Goal: Book appointment/travel/reservation

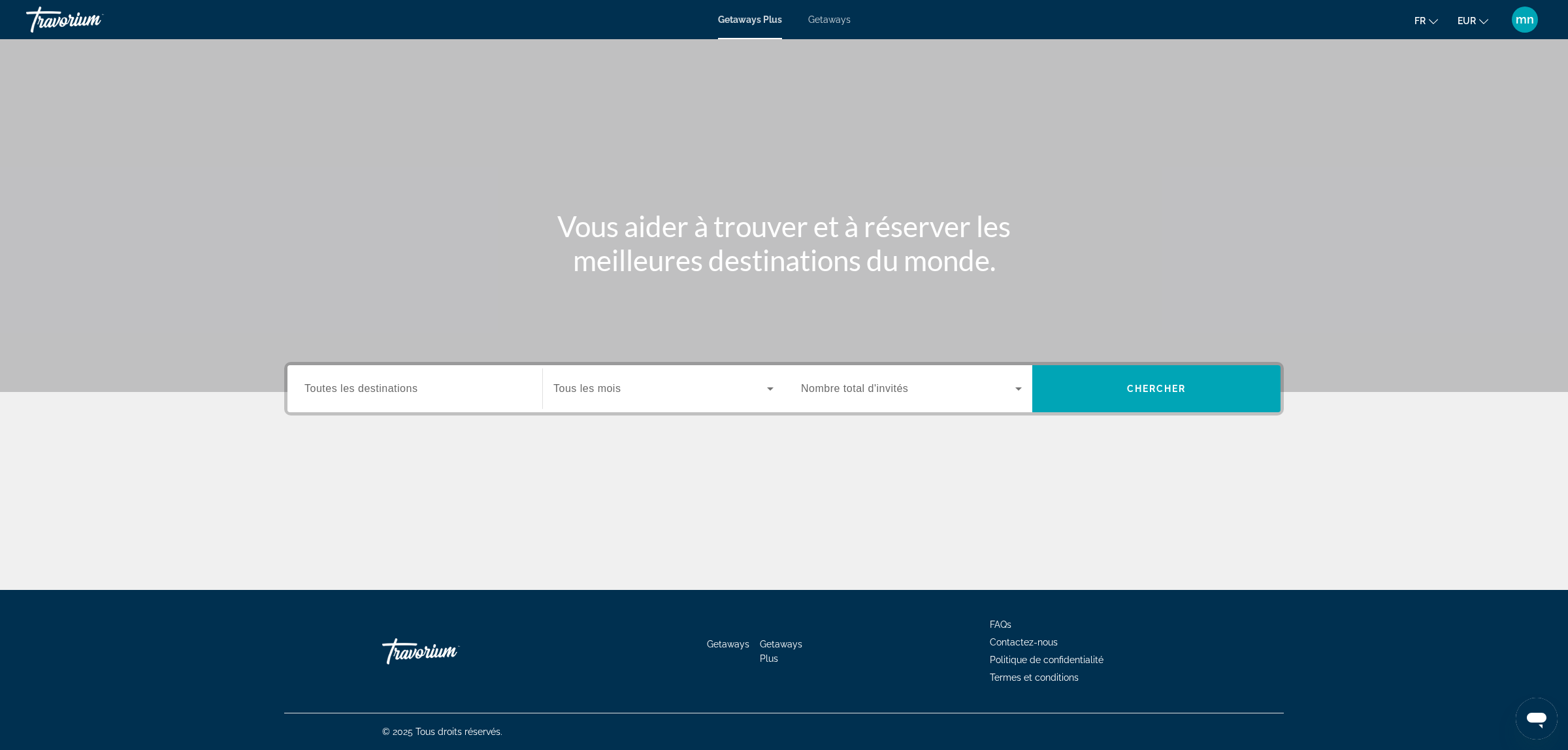
click at [372, 392] on span "Toutes les destinations" at bounding box center [361, 388] width 113 height 11
click at [372, 392] on input "Destination Toutes les destinations" at bounding box center [415, 388] width 221 height 16
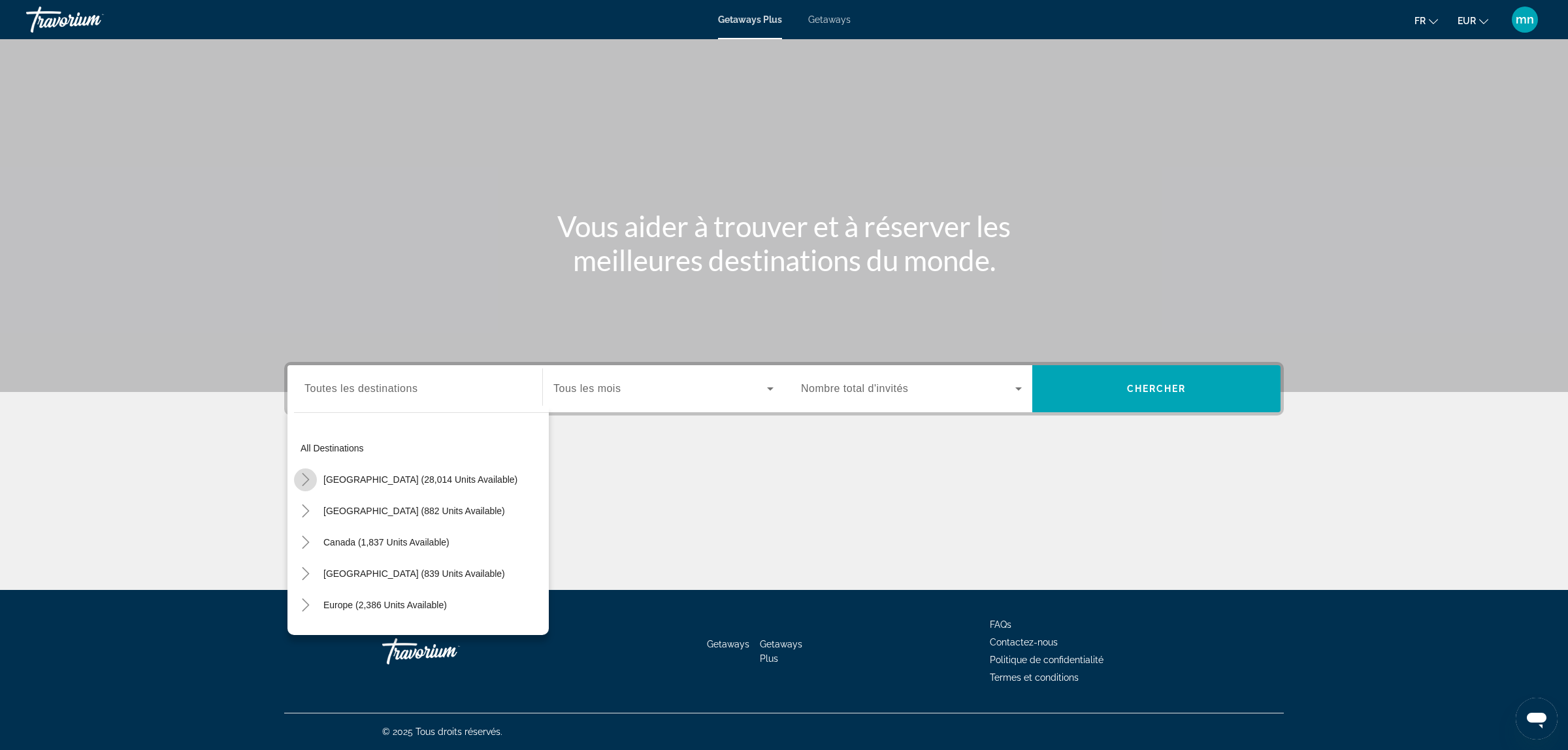
click at [305, 478] on icon "Toggle United States (28,014 units available)" at bounding box center [306, 479] width 13 height 13
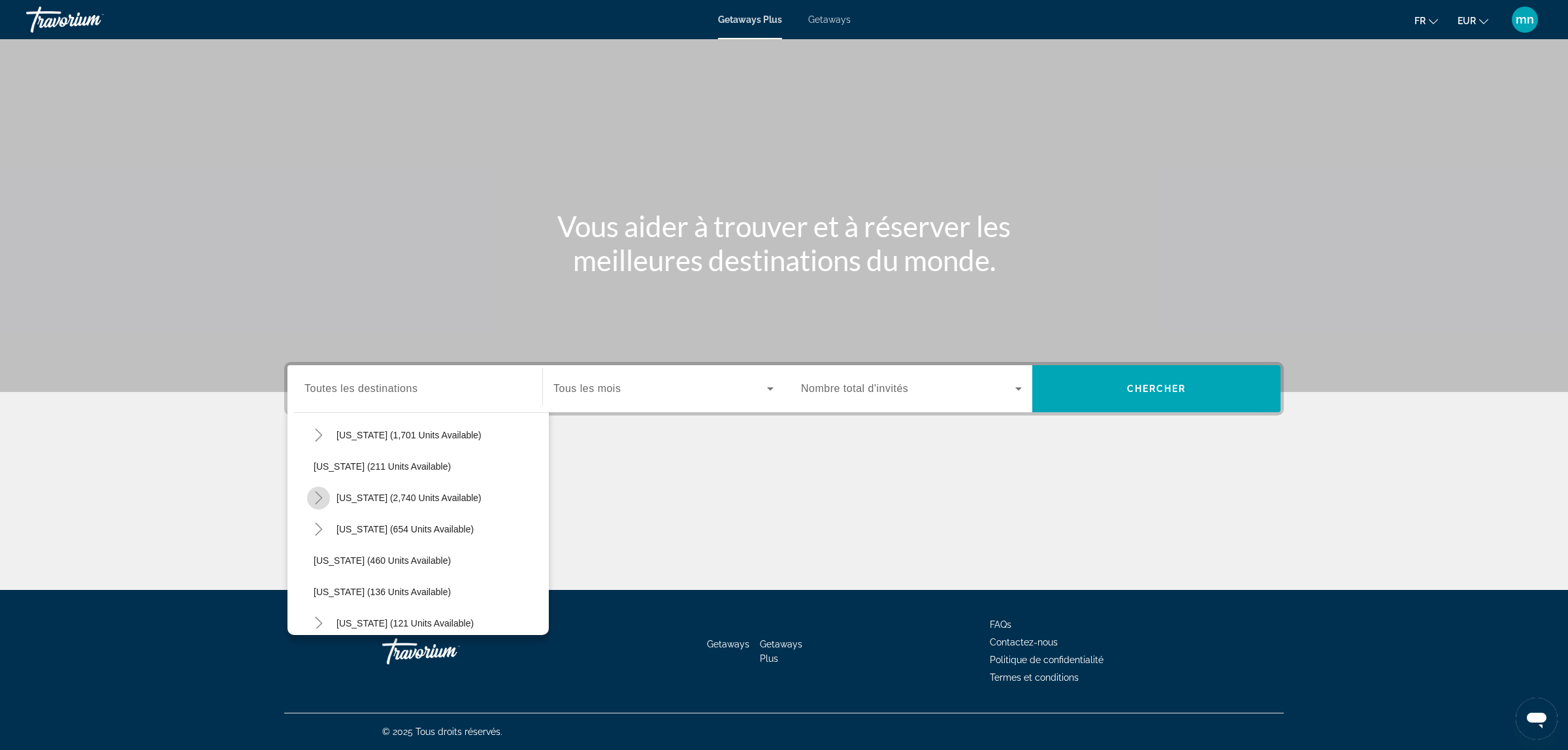
click at [324, 487] on mat-icon "Toggle Nevada (2,740 units available)" at bounding box center [318, 498] width 23 height 23
click at [364, 520] on span "Search widget" at bounding box center [434, 529] width 228 height 31
type input "**********"
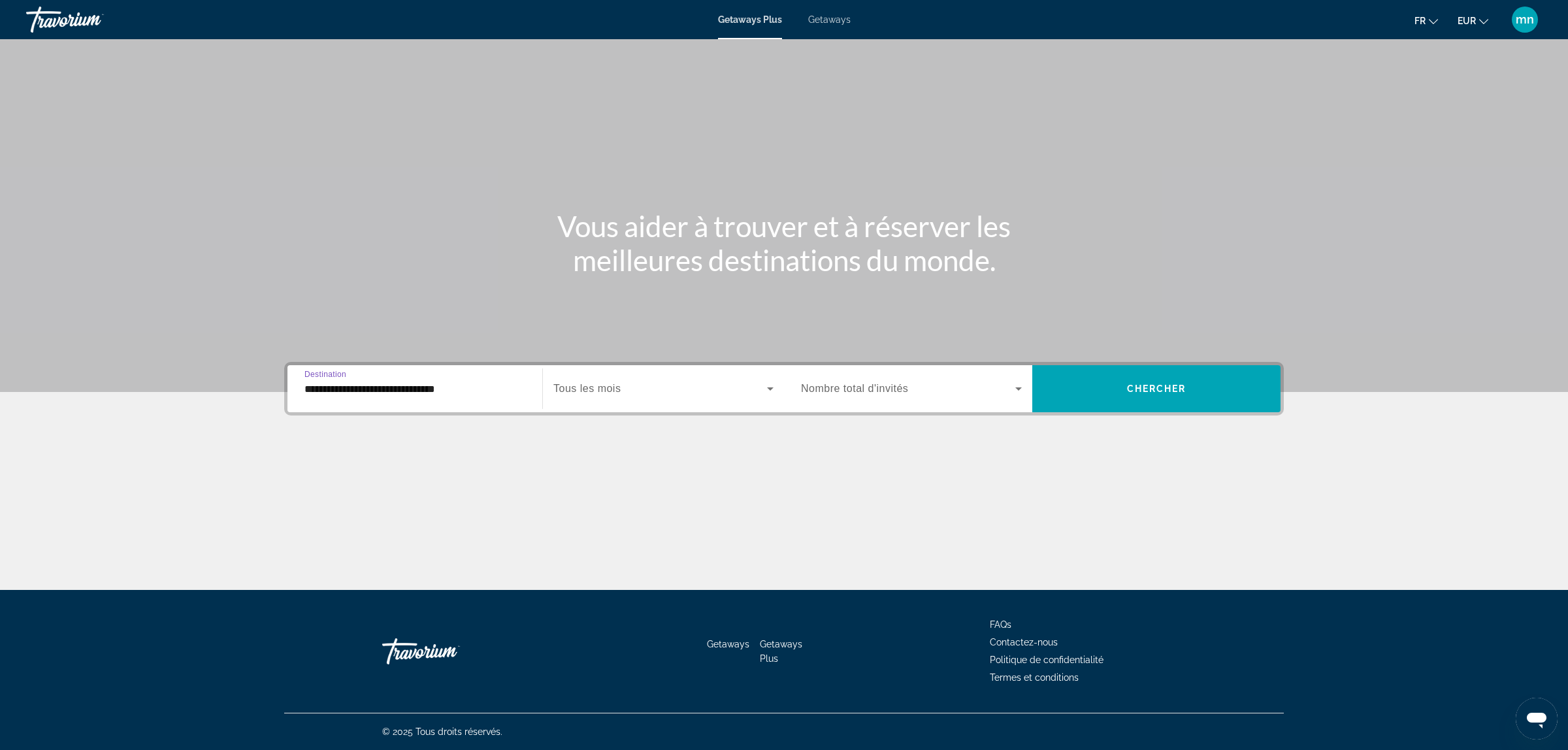
click at [623, 377] on div "Search widget" at bounding box center [663, 388] width 220 height 37
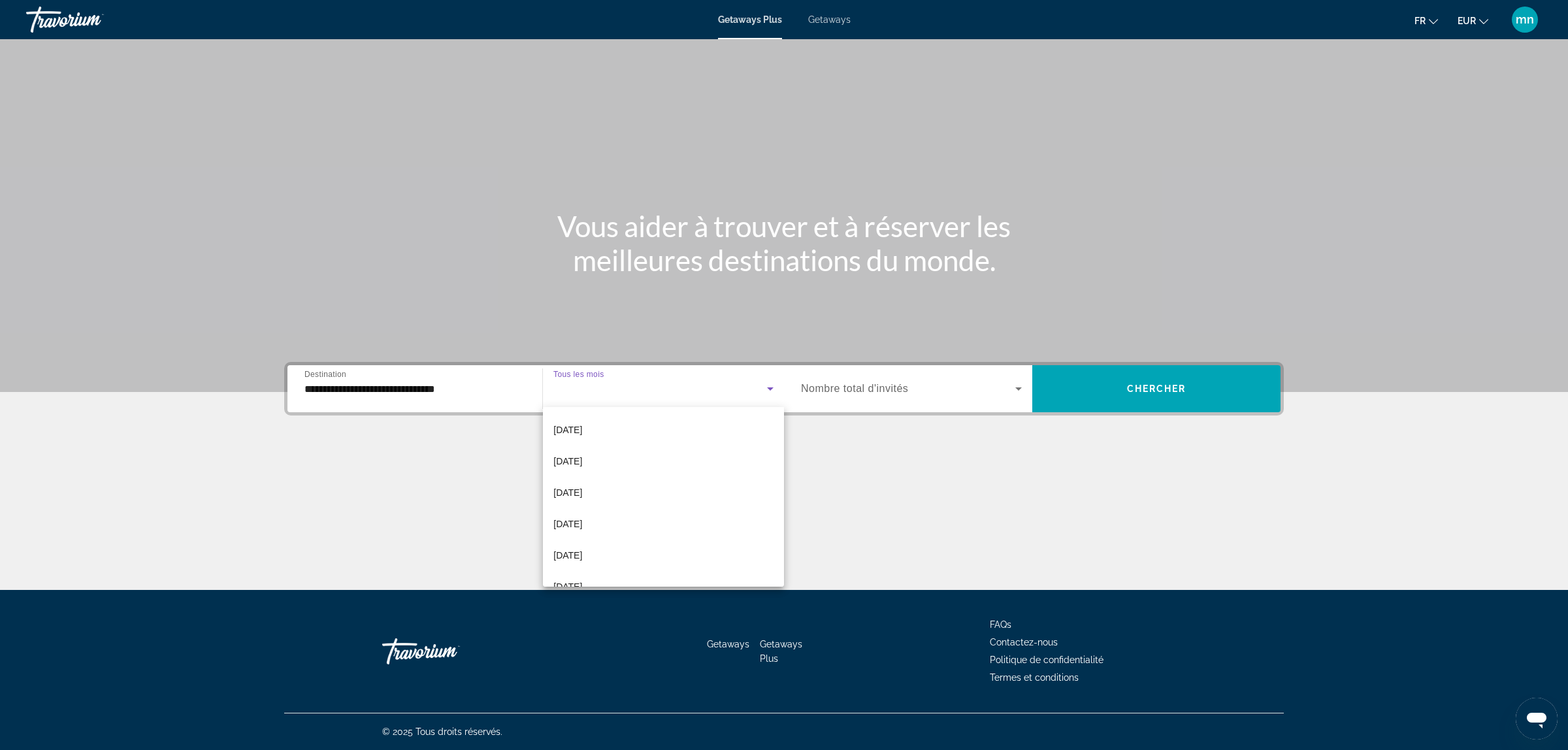
scroll to position [245, 0]
click at [629, 529] on mat-option "[DATE]" at bounding box center [663, 528] width 241 height 31
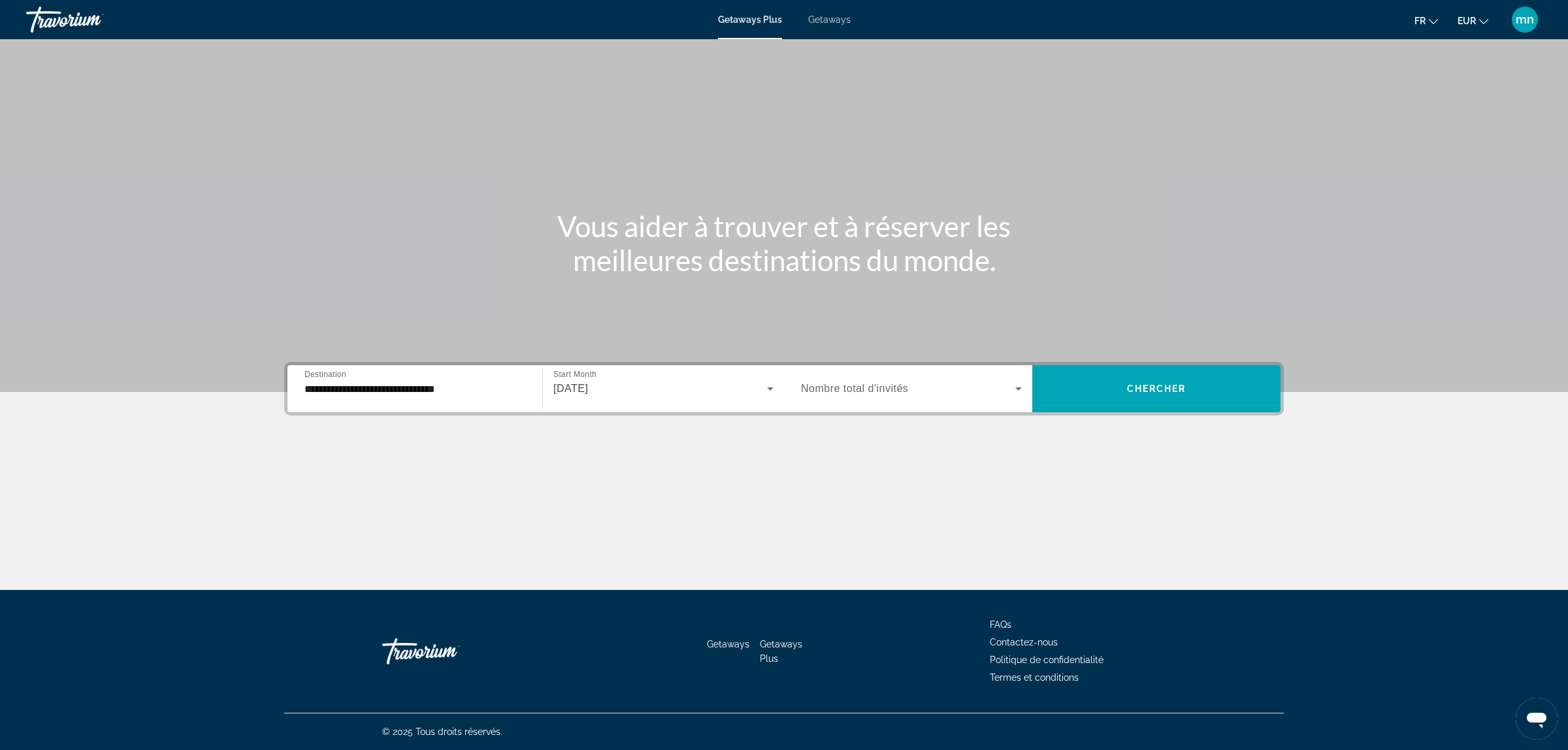
click at [858, 388] on span "Nombre total d'invités" at bounding box center [854, 388] width 107 height 11
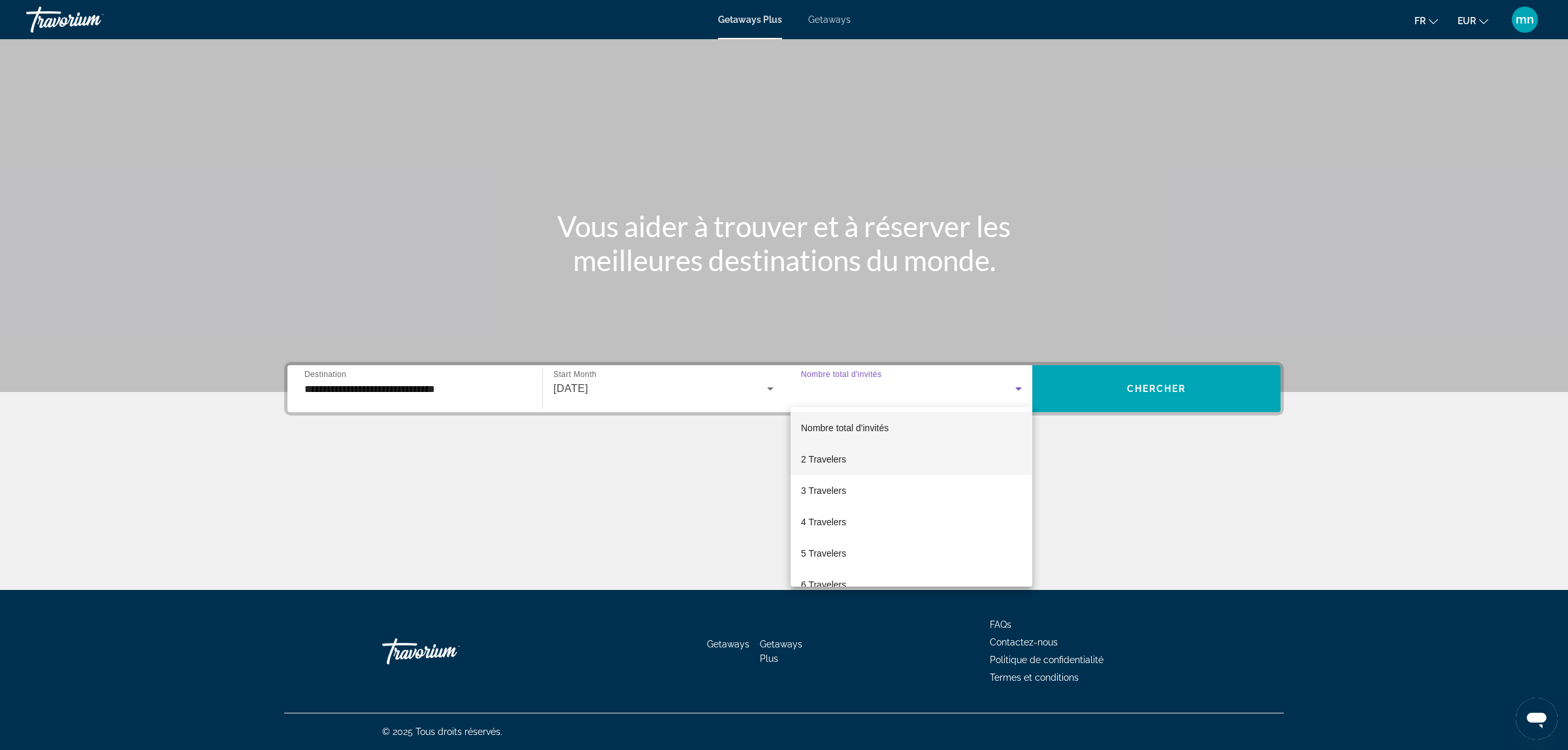
click at [883, 462] on mat-option "2 Travelers" at bounding box center [911, 459] width 241 height 31
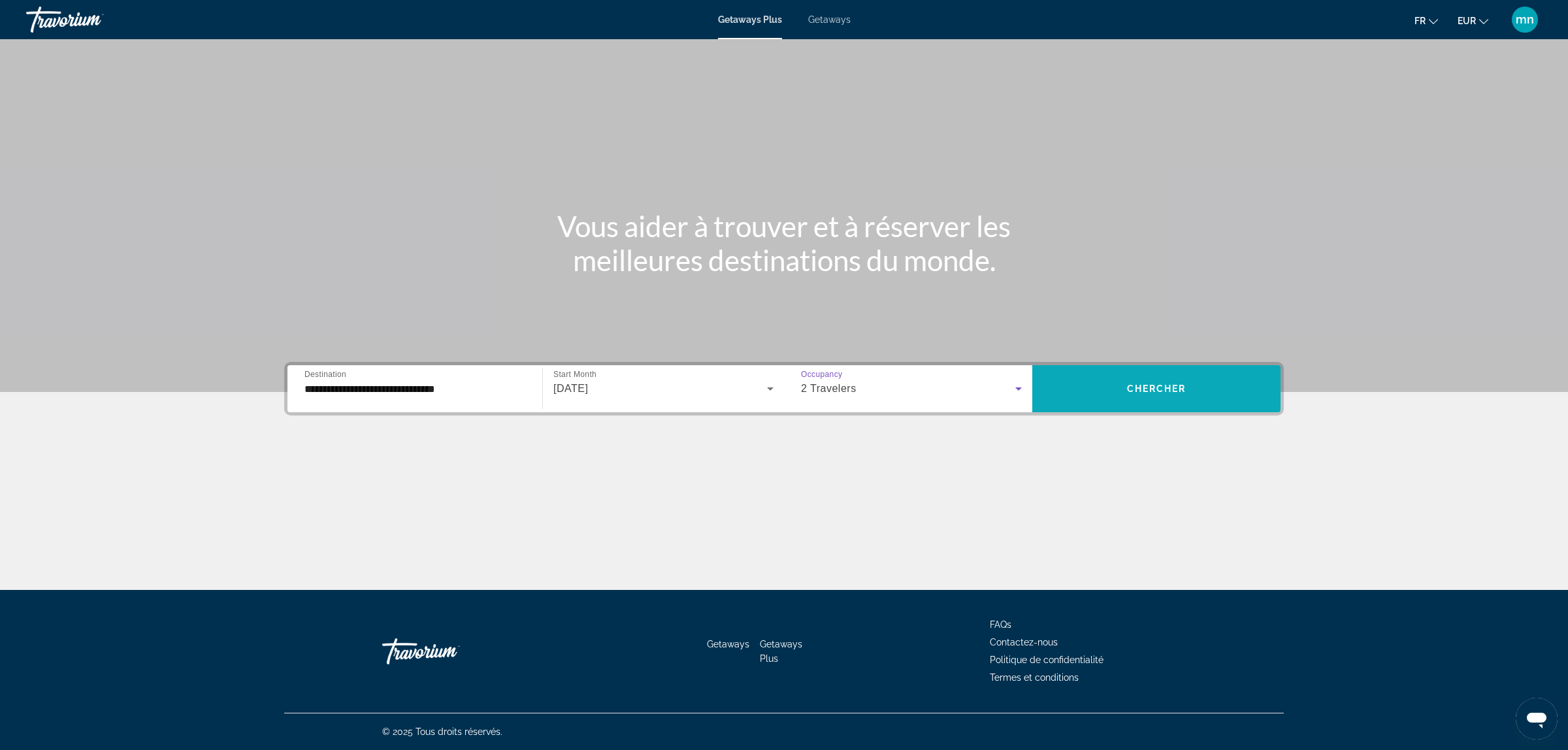
click at [1175, 375] on span "Search widget" at bounding box center [1156, 388] width 248 height 31
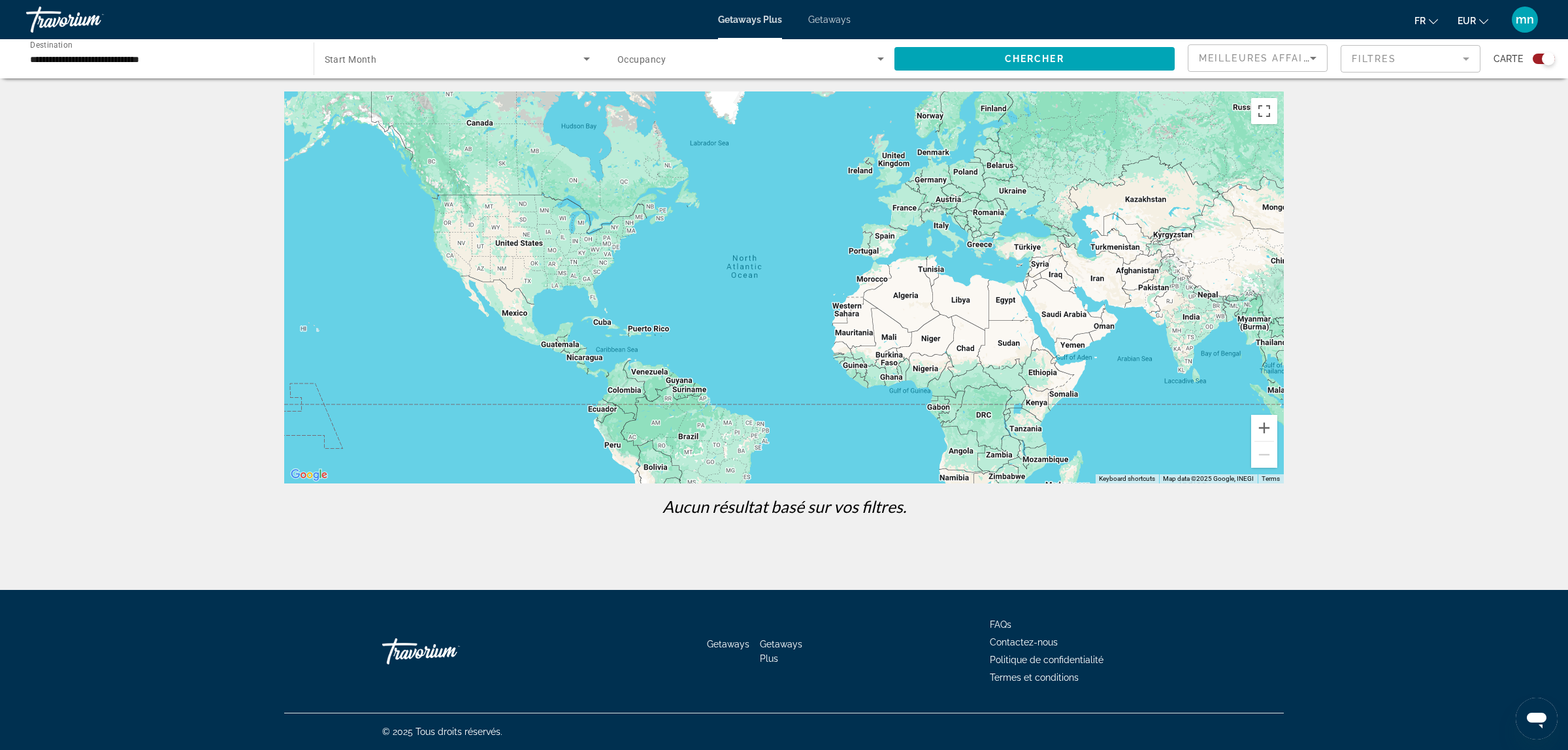
click at [836, 21] on span "Getaways" at bounding box center [830, 20] width 43 height 11
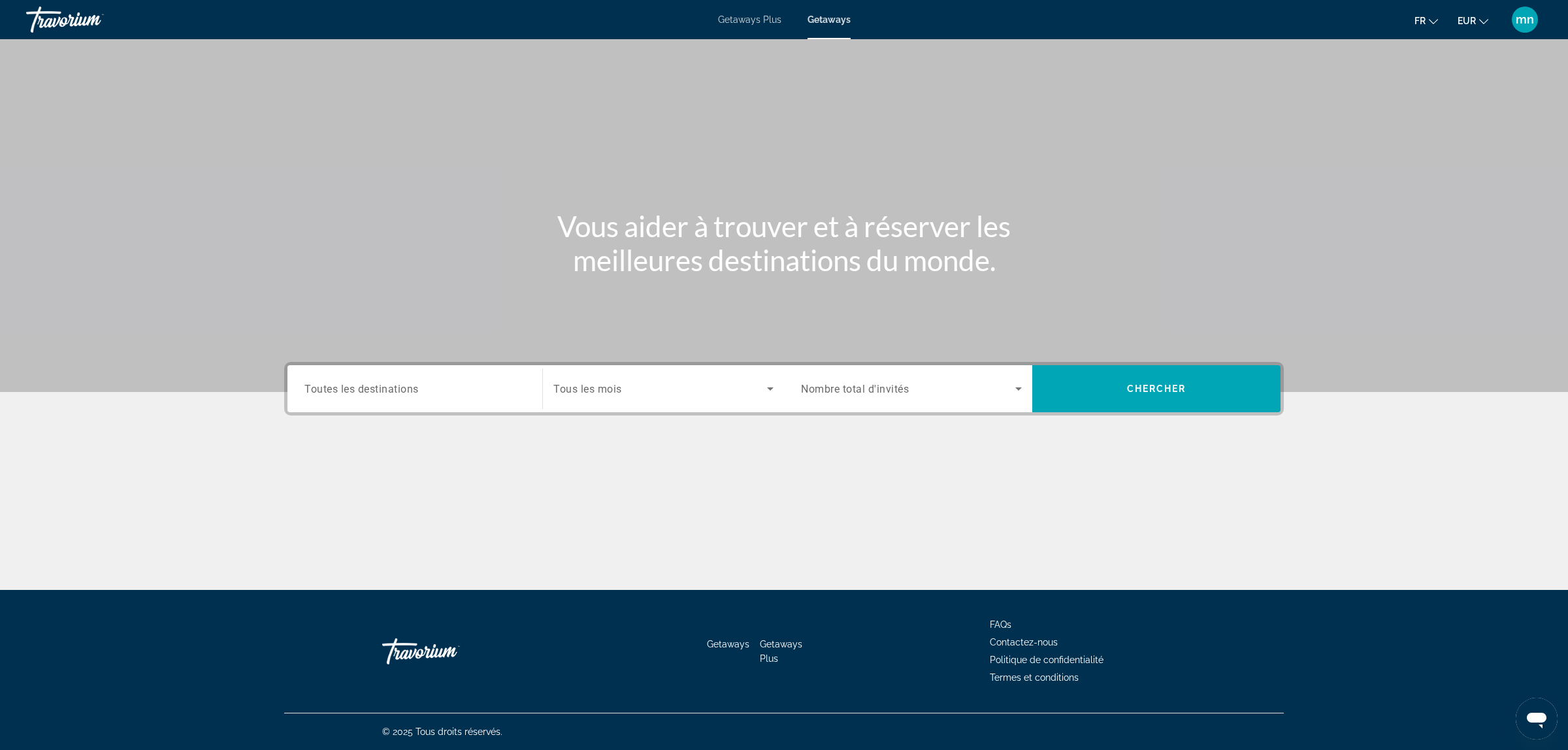
click at [681, 399] on div "Search widget" at bounding box center [663, 388] width 220 height 37
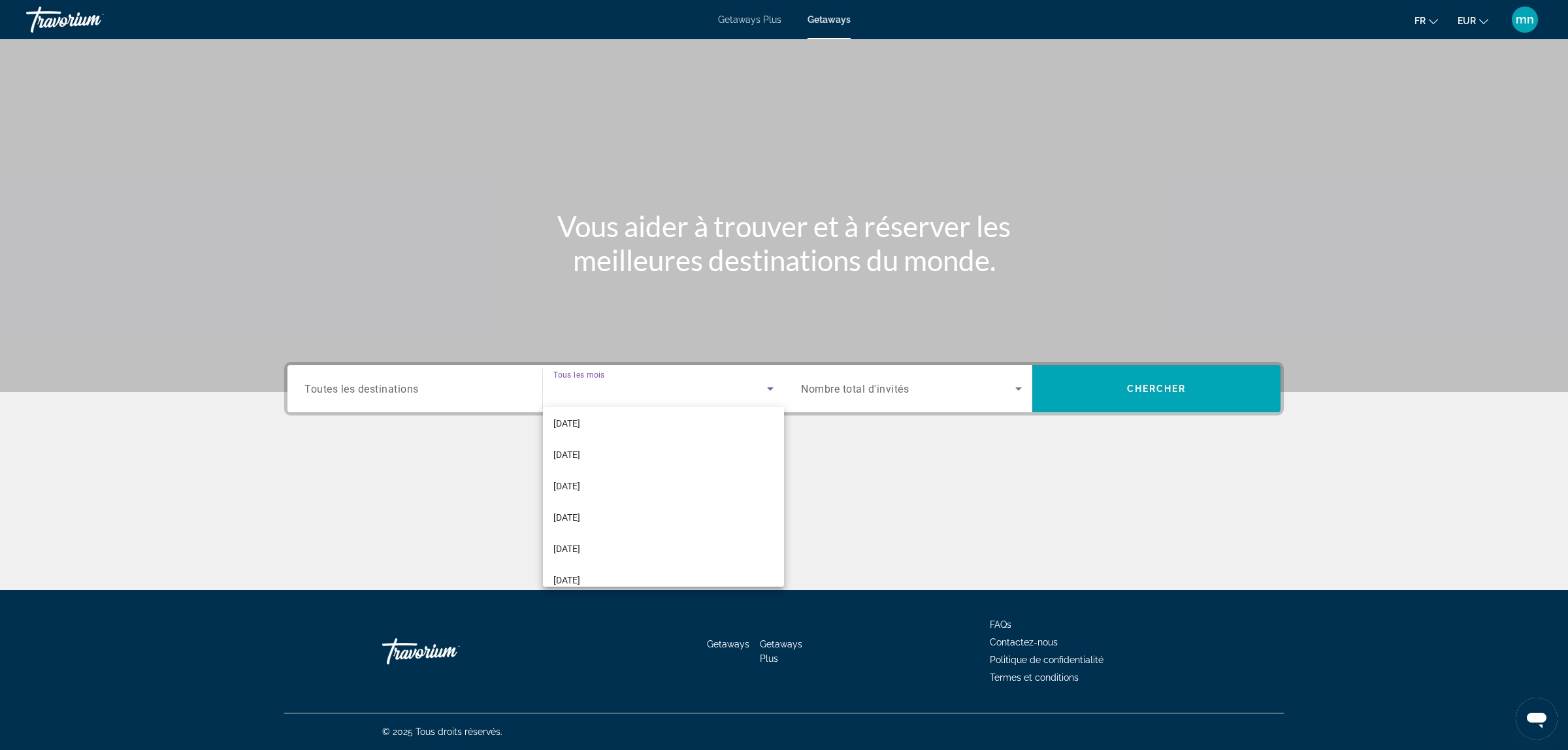
scroll to position [269, 0]
drag, startPoint x: 642, startPoint y: 501, endPoint x: 635, endPoint y: 494, distance: 9.9
click at [642, 501] on mat-option "[DATE]" at bounding box center [663, 503] width 241 height 31
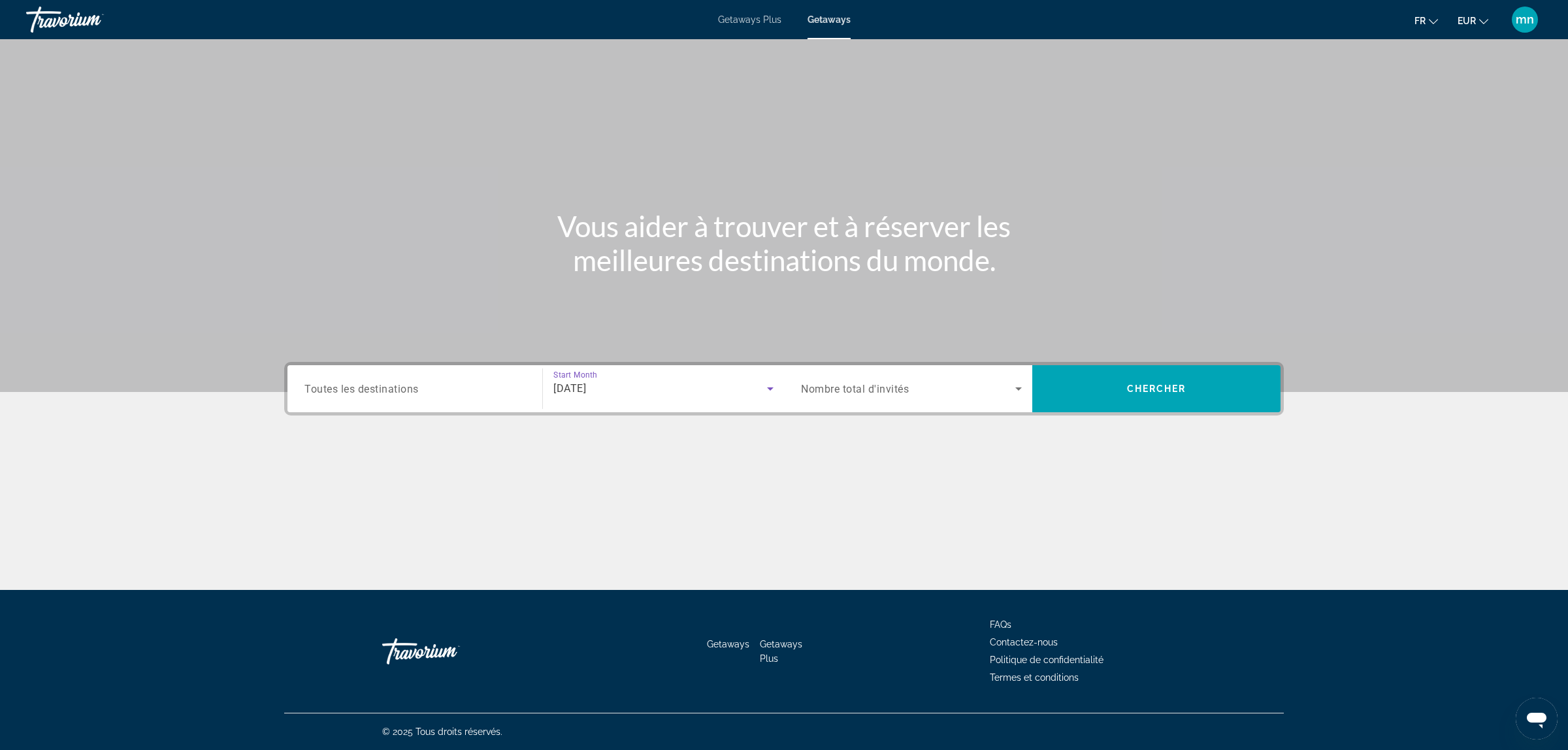
click at [458, 397] on div "Search widget" at bounding box center [415, 389] width 221 height 38
click at [443, 387] on input "Destination Toutes les destinations" at bounding box center [415, 388] width 221 height 16
click at [425, 379] on div "Search widget" at bounding box center [415, 389] width 221 height 38
click at [417, 384] on input "Destination Toutes les destinations" at bounding box center [415, 388] width 221 height 16
click at [579, 393] on span "Tous les mois" at bounding box center [587, 388] width 67 height 11
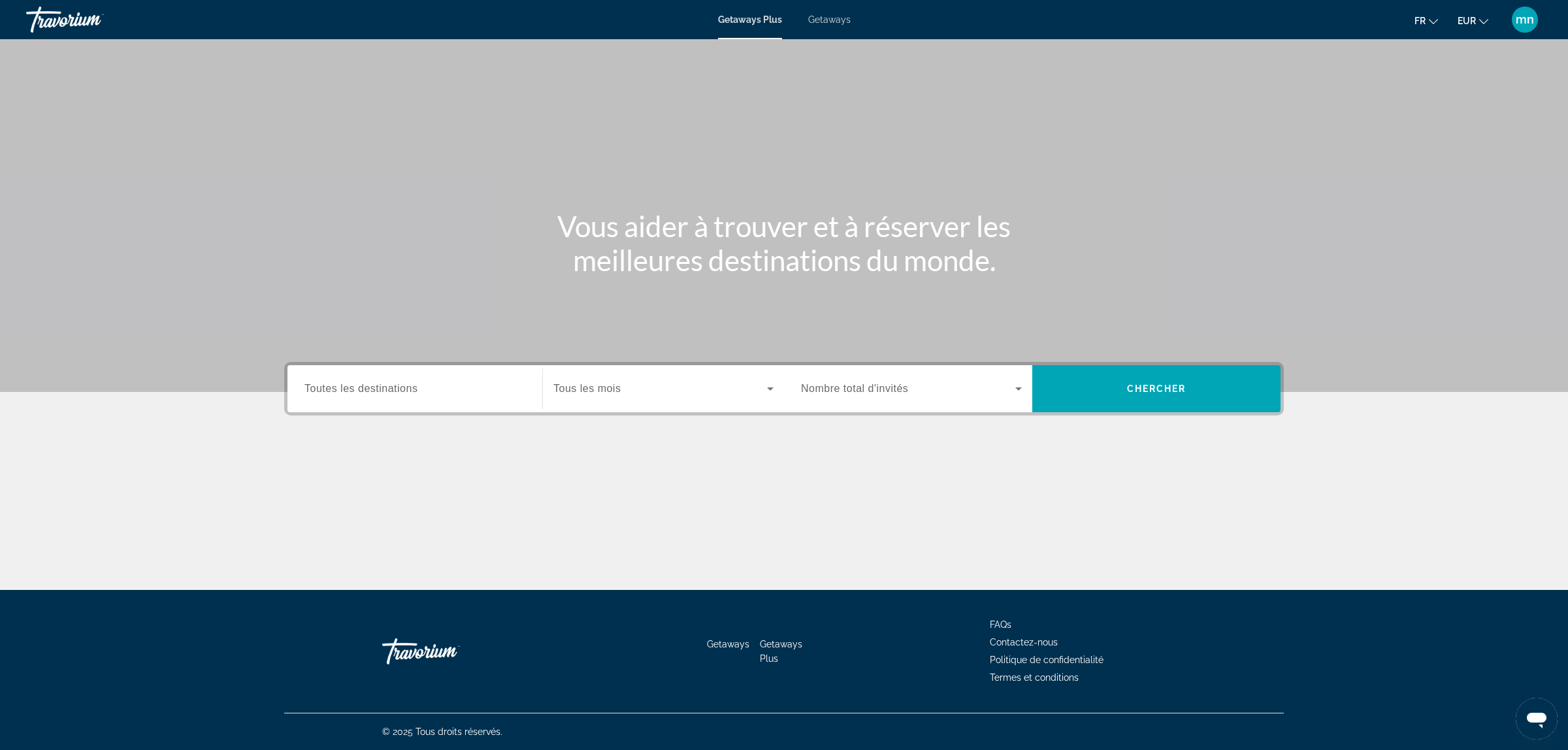
click at [851, 16] on div "Getaways Plus Getaways fr English Español Français Italiano Português русский E…" at bounding box center [784, 20] width 1568 height 34
click at [831, 18] on span "Getaways" at bounding box center [830, 20] width 43 height 11
click at [407, 386] on span "Toutes les destinations" at bounding box center [361, 388] width 113 height 11
click at [407, 386] on input "Destination Toutes les destinations" at bounding box center [415, 388] width 221 height 16
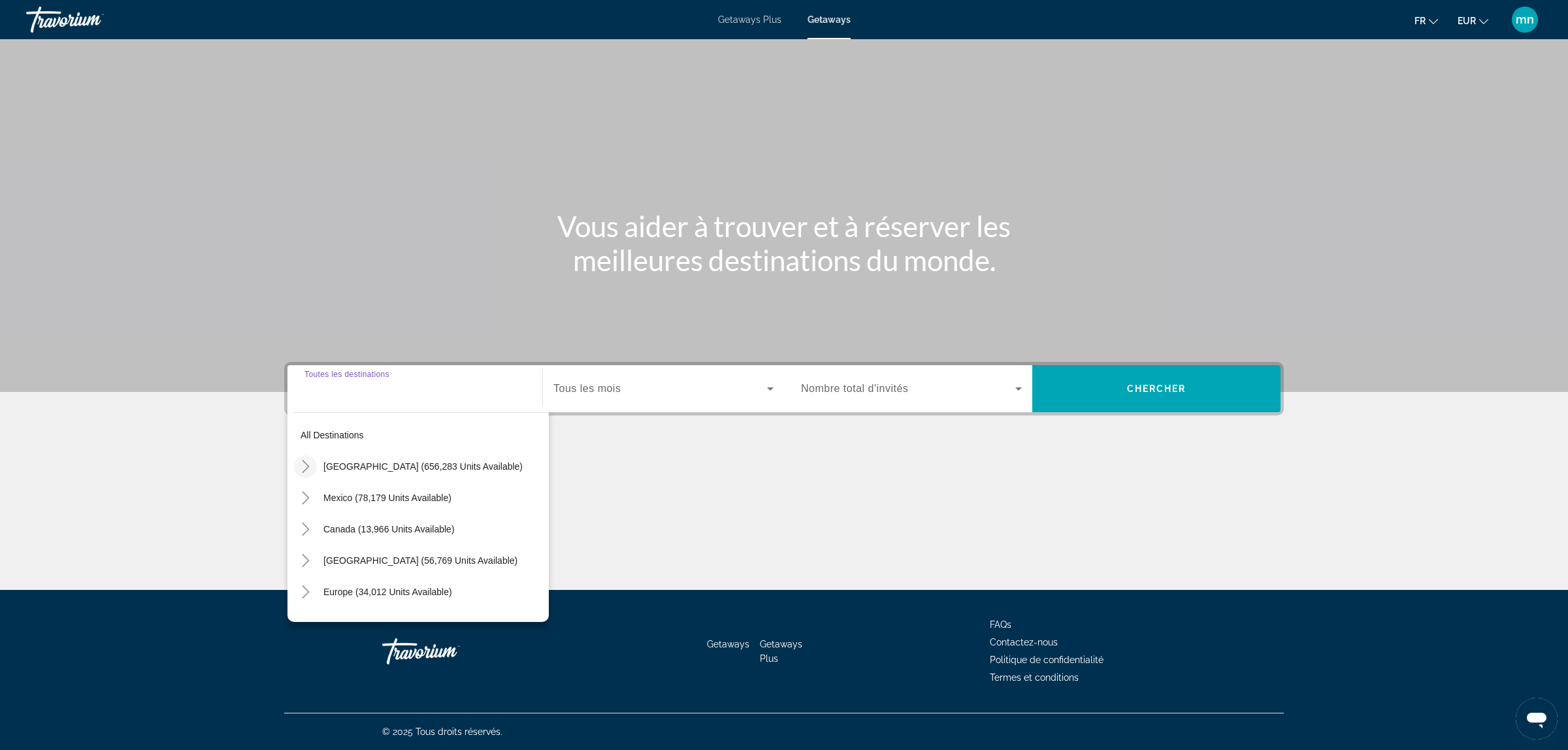
click at [298, 465] on mat-icon "Toggle United States (656,283 units available)" at bounding box center [305, 467] width 23 height 23
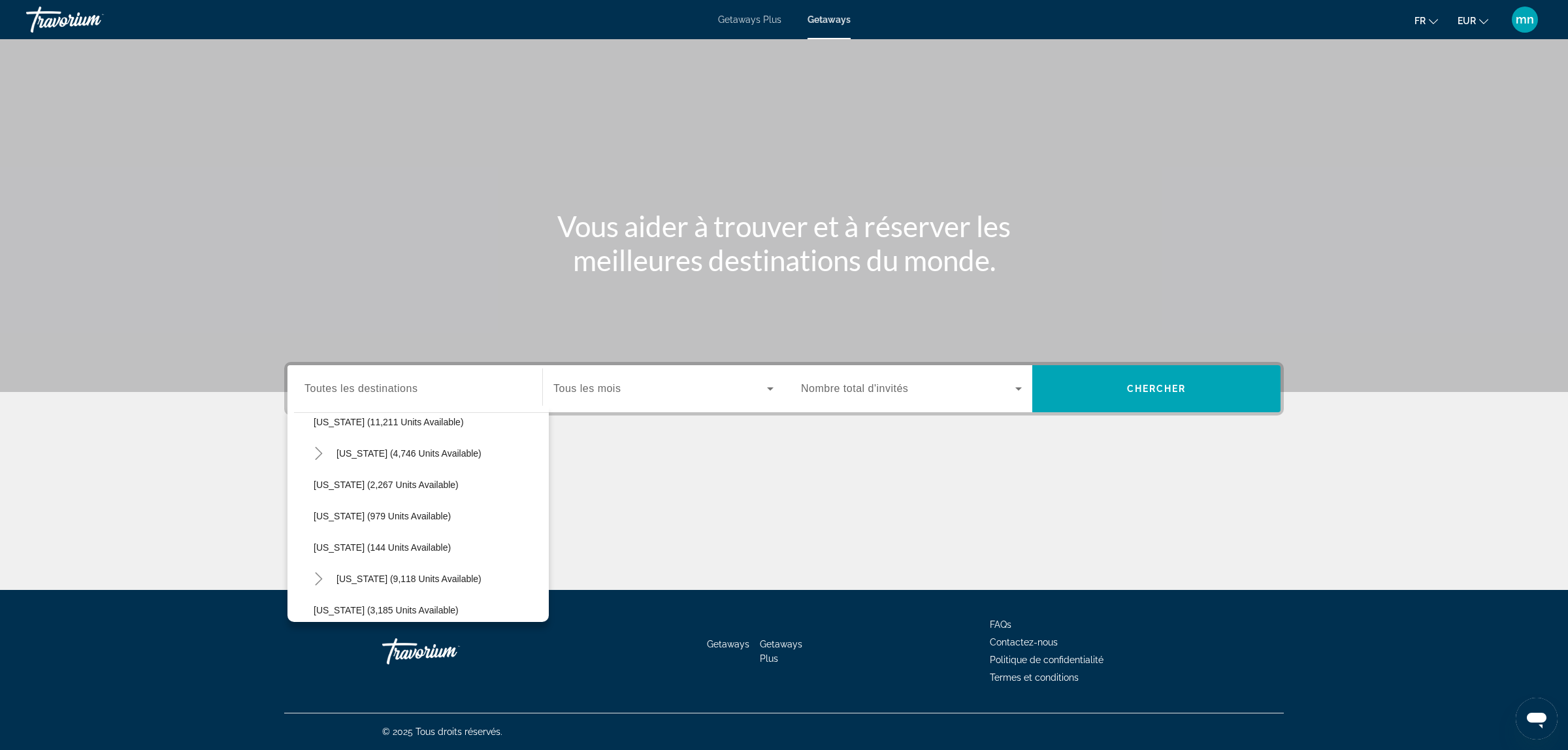
scroll to position [690, 0]
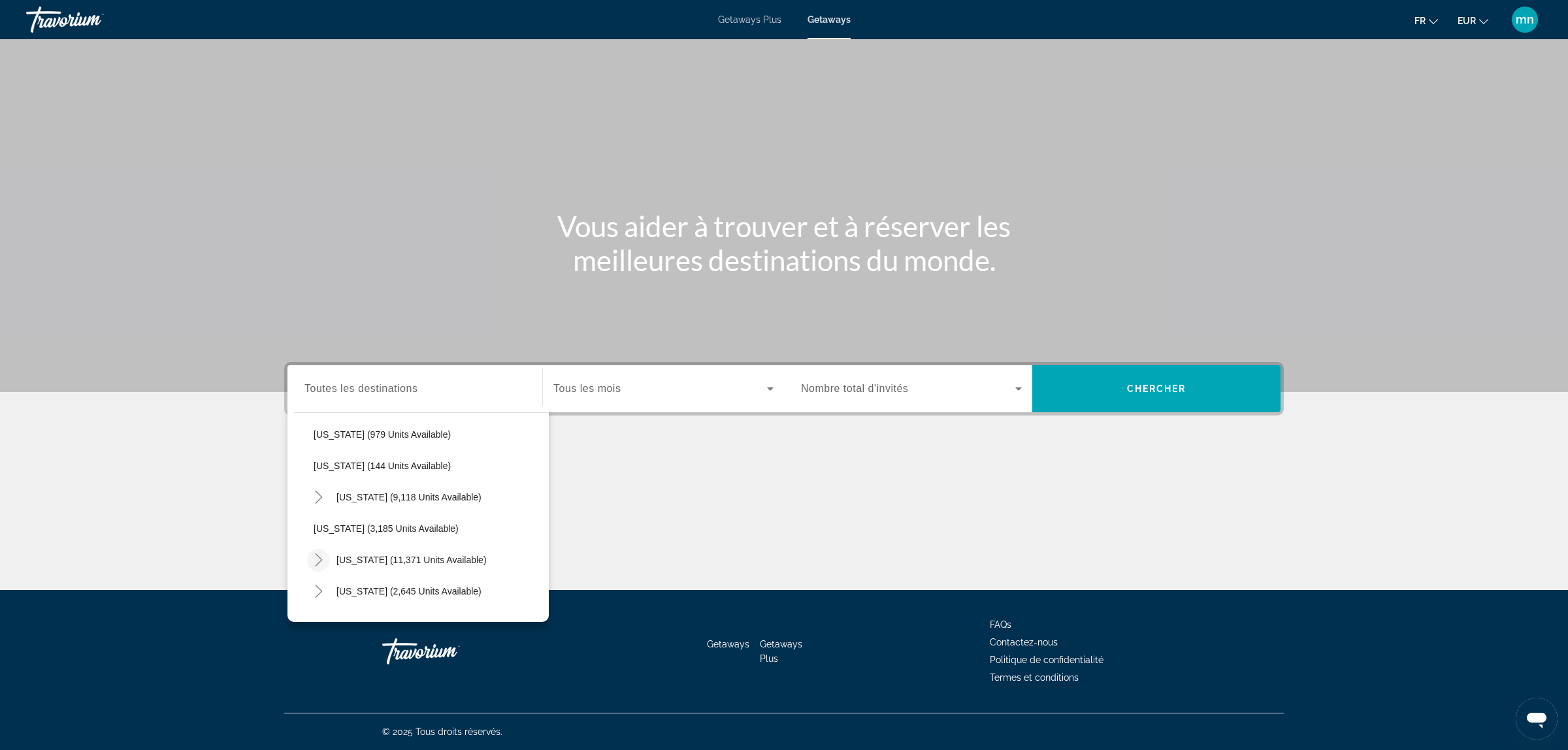
click at [318, 567] on mat-icon "Toggle Nevada (11,371 units available)" at bounding box center [318, 560] width 23 height 23
click at [351, 595] on span "Las Vegas (9,103 units available)" at bounding box center [421, 591] width 189 height 11
type input "**********"
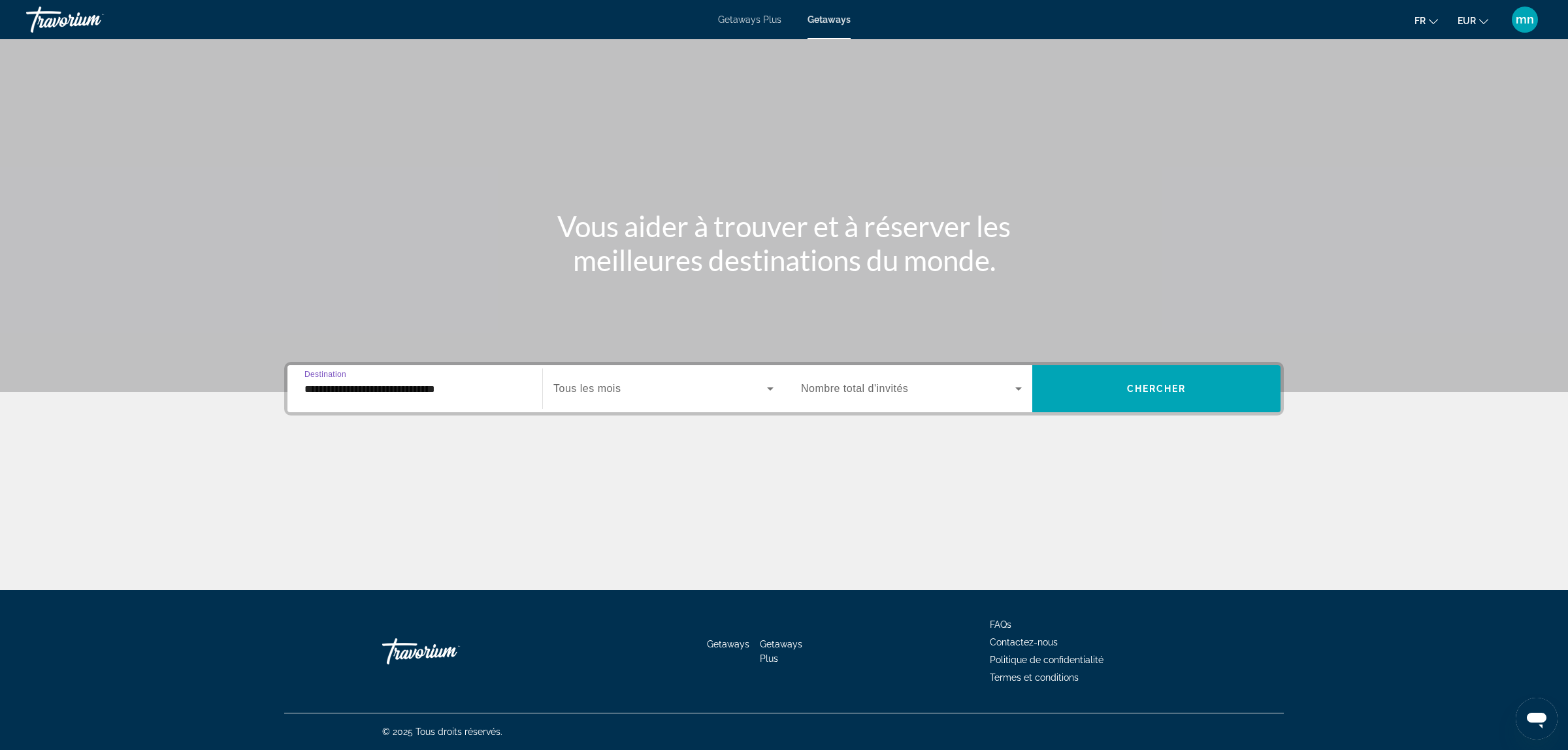
click at [690, 379] on div "Search widget" at bounding box center [663, 388] width 220 height 37
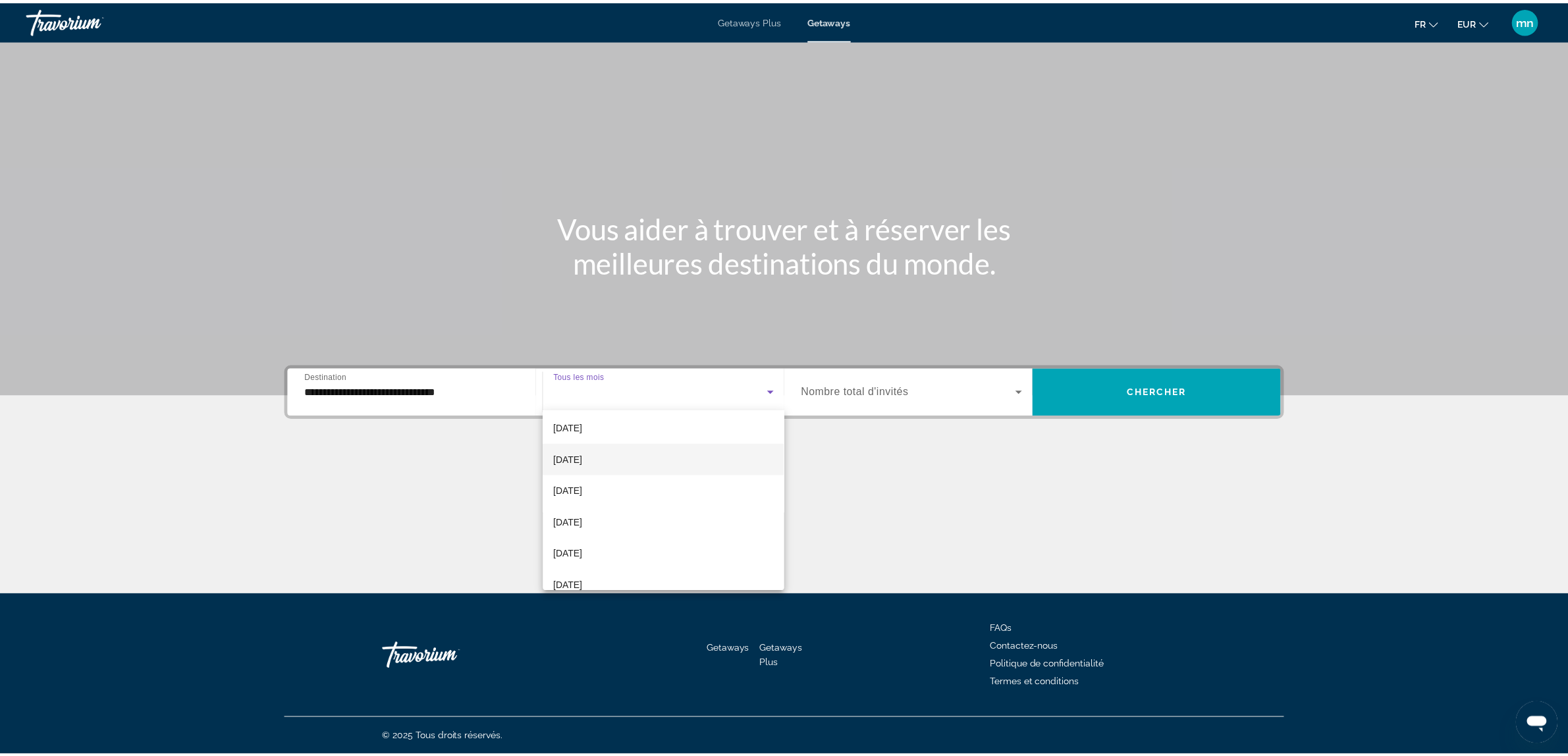
scroll to position [271, 0]
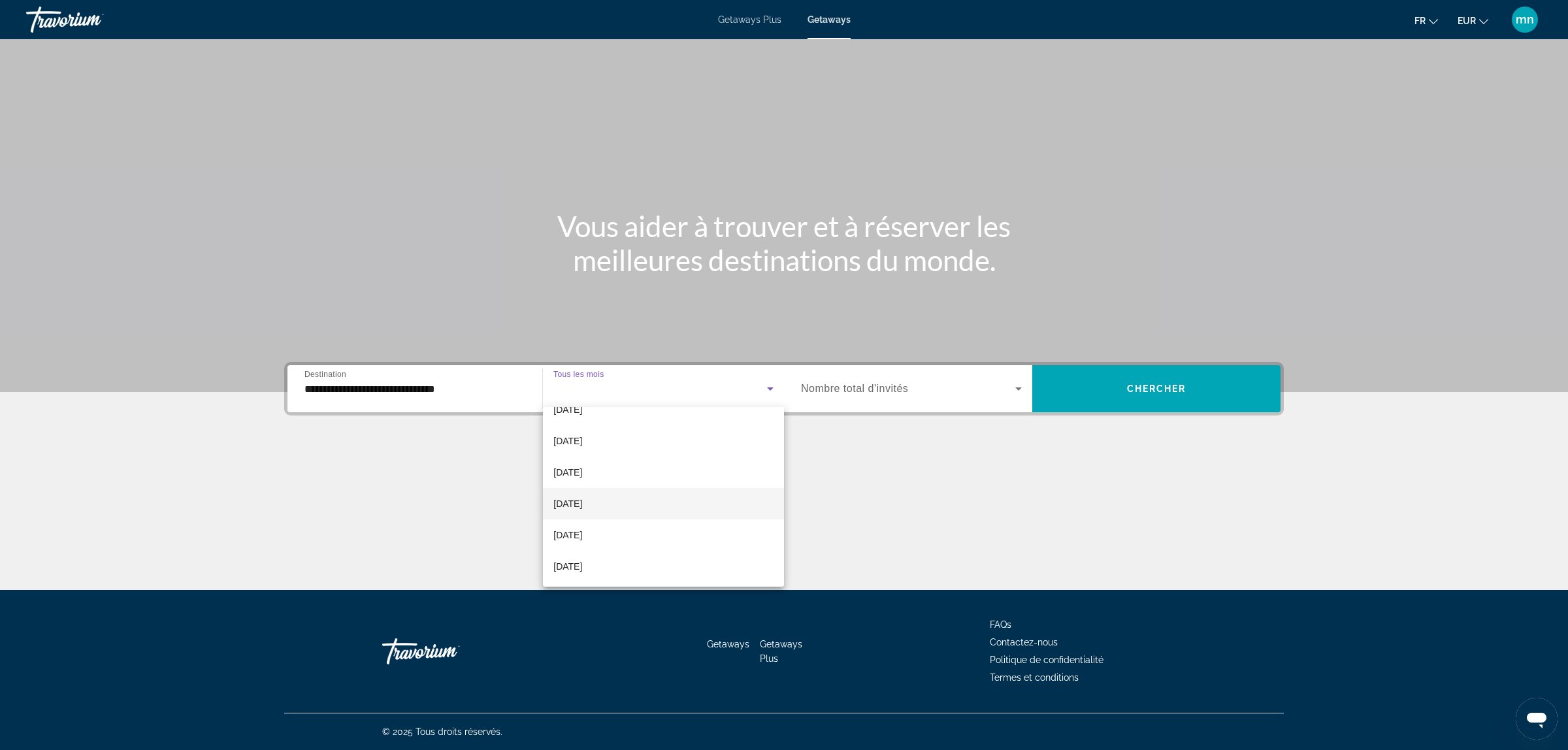
click at [649, 507] on mat-option "[DATE]" at bounding box center [663, 503] width 241 height 31
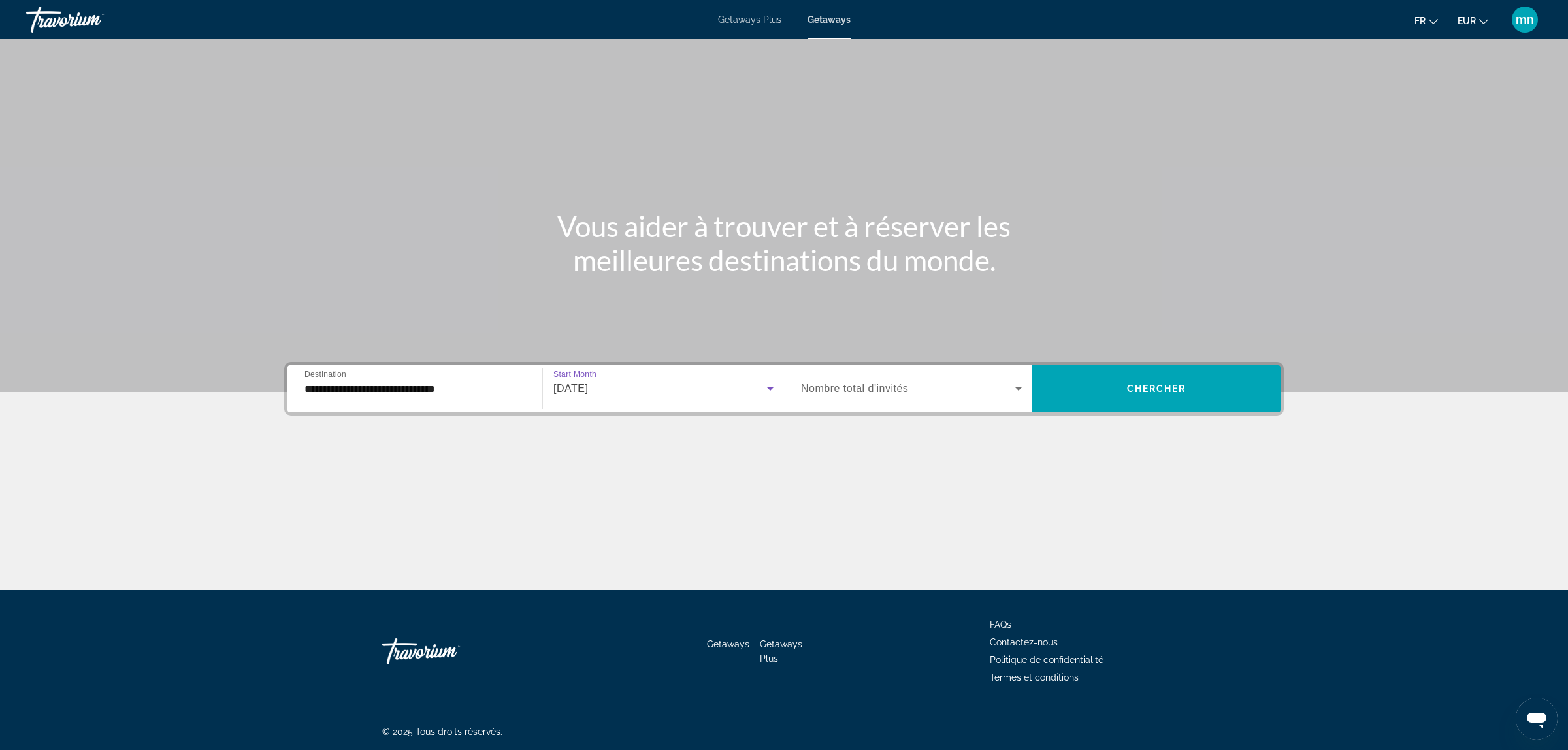
click at [959, 393] on span "Search widget" at bounding box center [908, 388] width 214 height 16
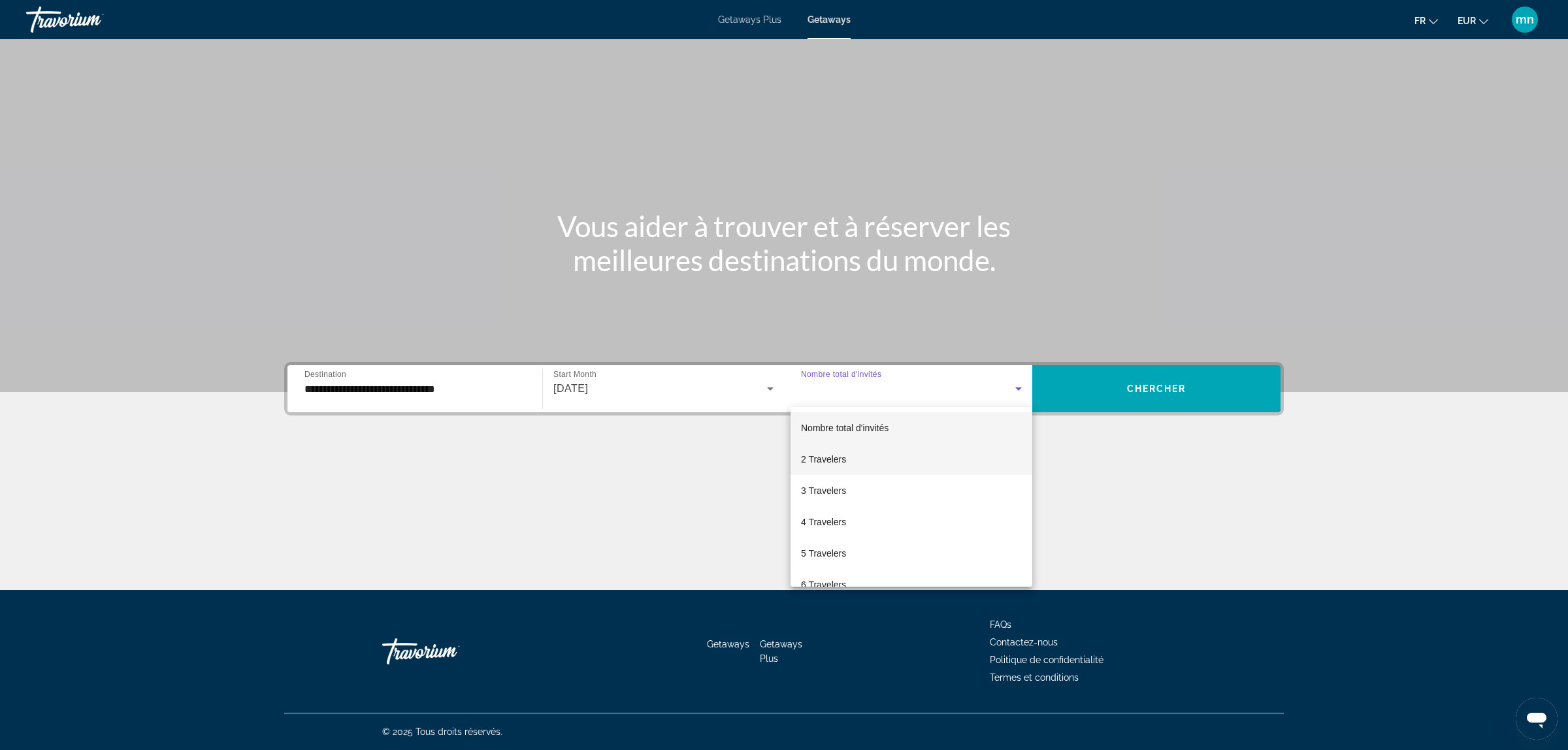
click at [866, 468] on mat-option "2 Travelers" at bounding box center [911, 459] width 241 height 31
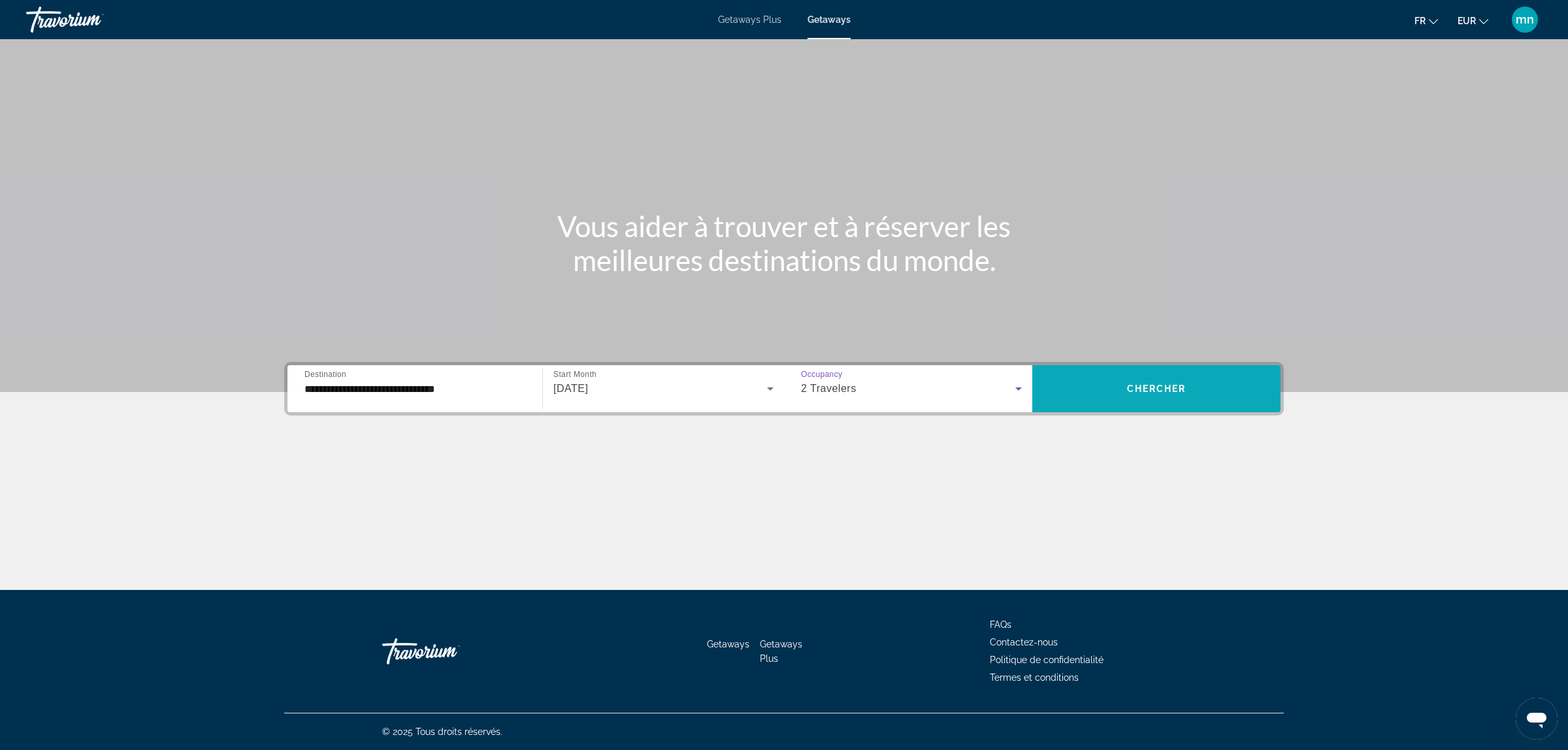
click at [1048, 393] on span "Search widget" at bounding box center [1156, 388] width 248 height 31
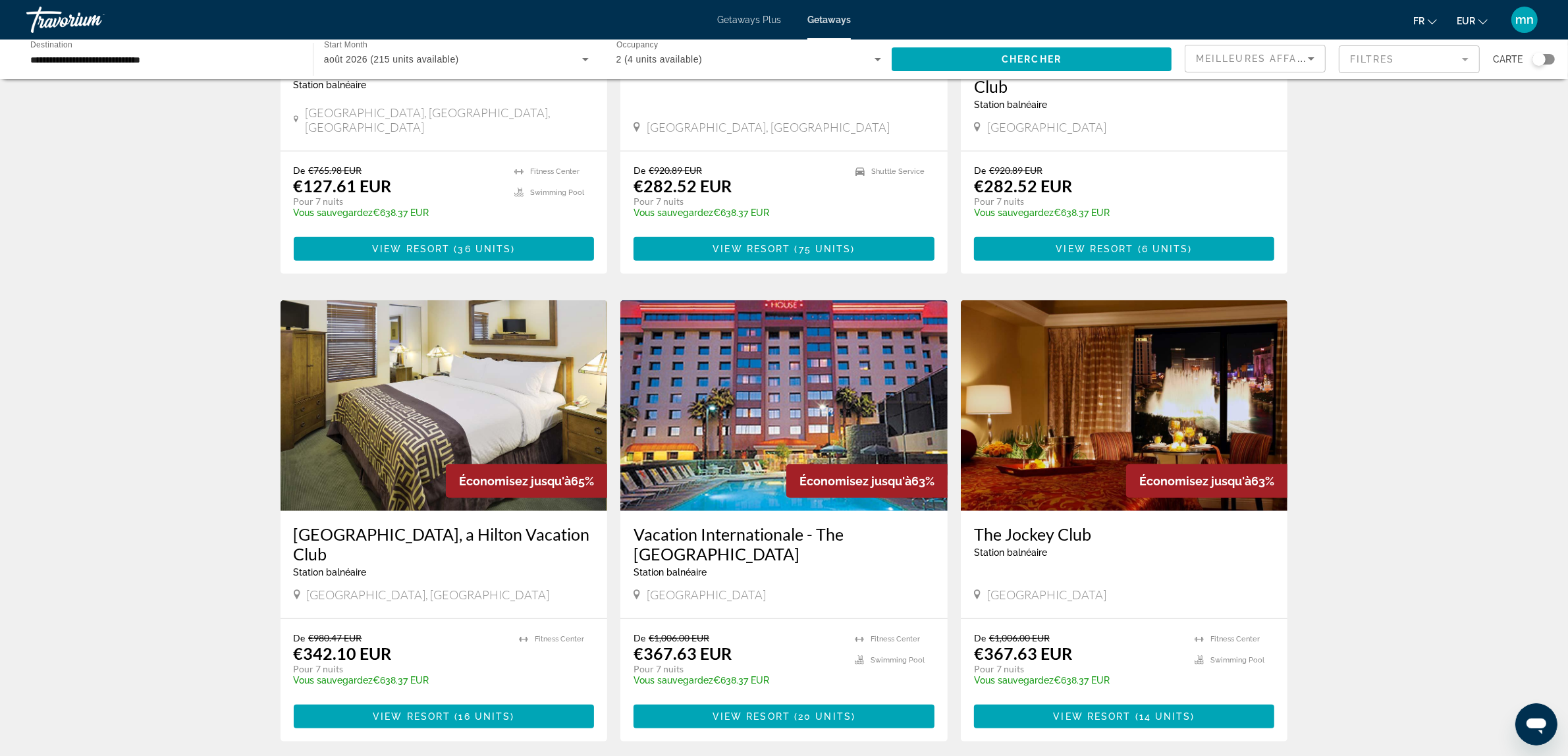
scroll to position [1317, 0]
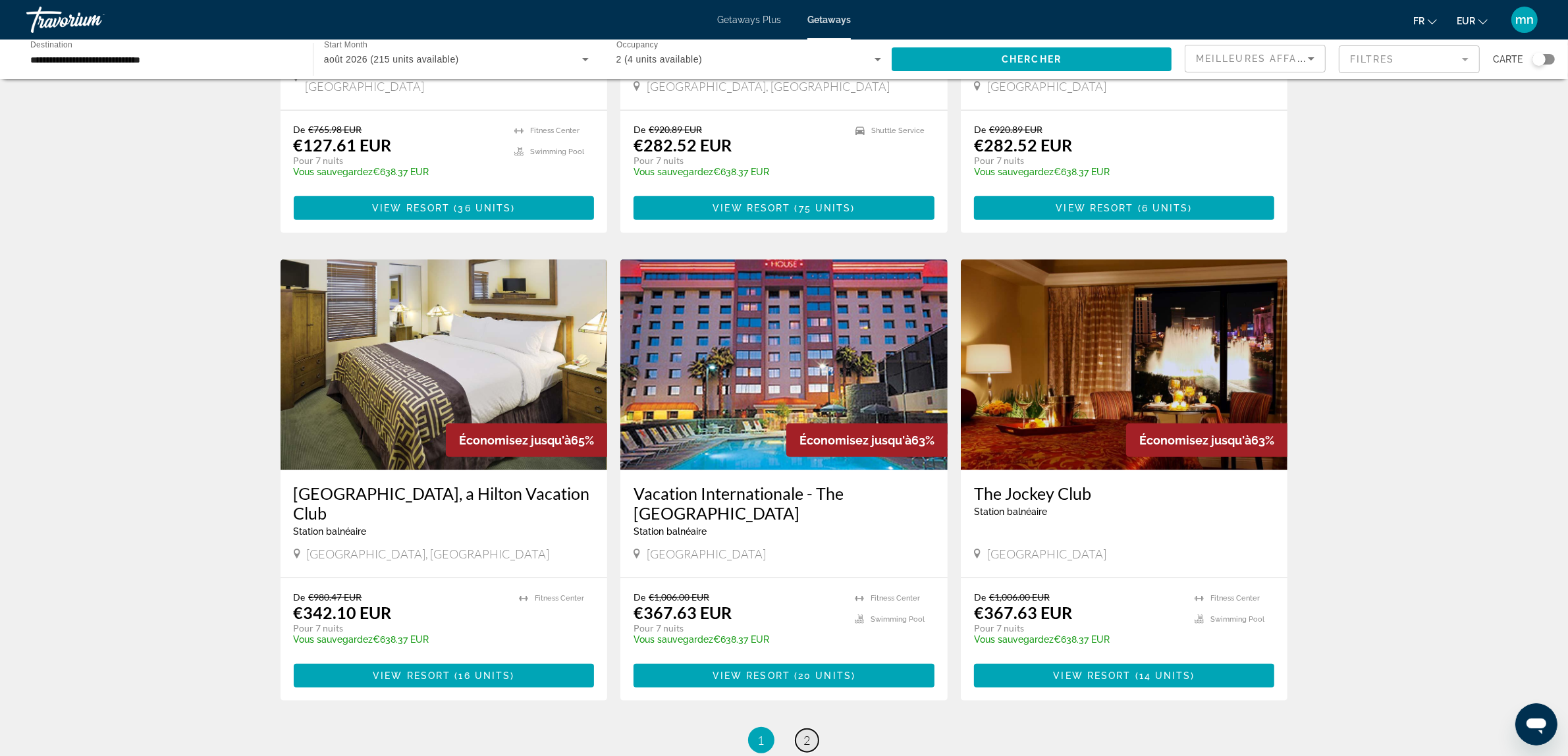
click at [801, 729] on link "page 2" at bounding box center [808, 740] width 23 height 23
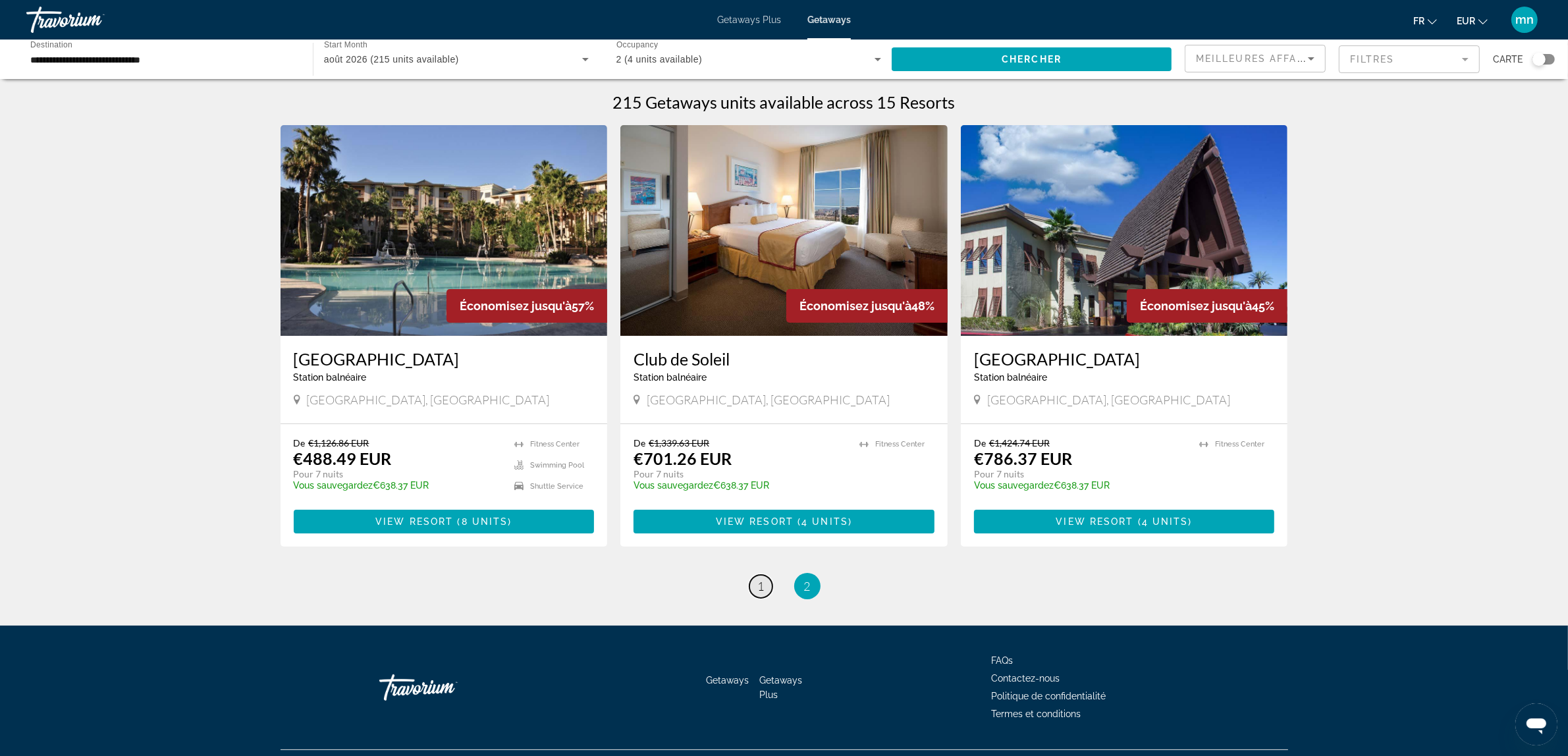
click at [761, 589] on span "1" at bounding box center [761, 586] width 7 height 15
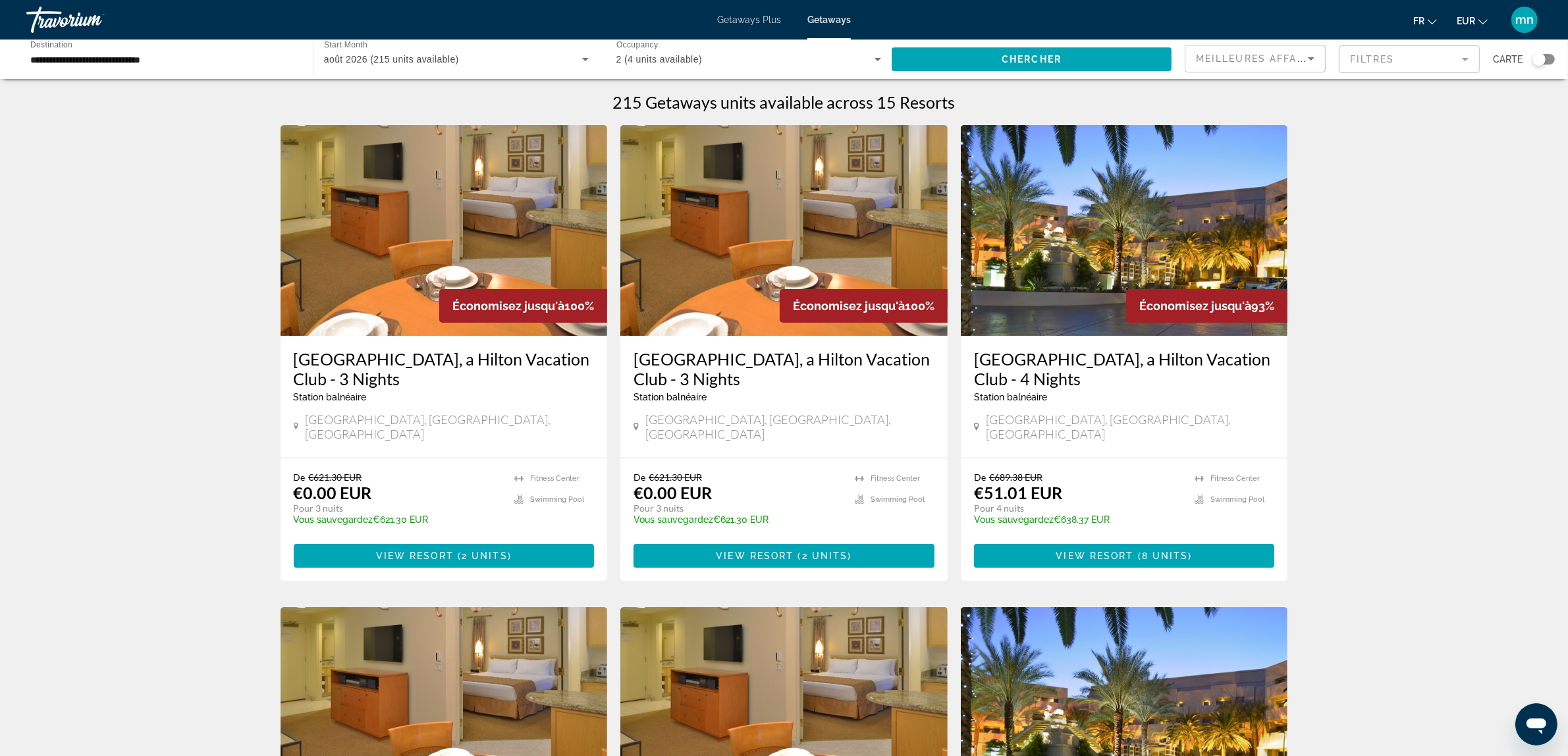
click at [1048, 178] on img "Main content" at bounding box center [1124, 230] width 327 height 210
